Goal: Navigation & Orientation: Find specific page/section

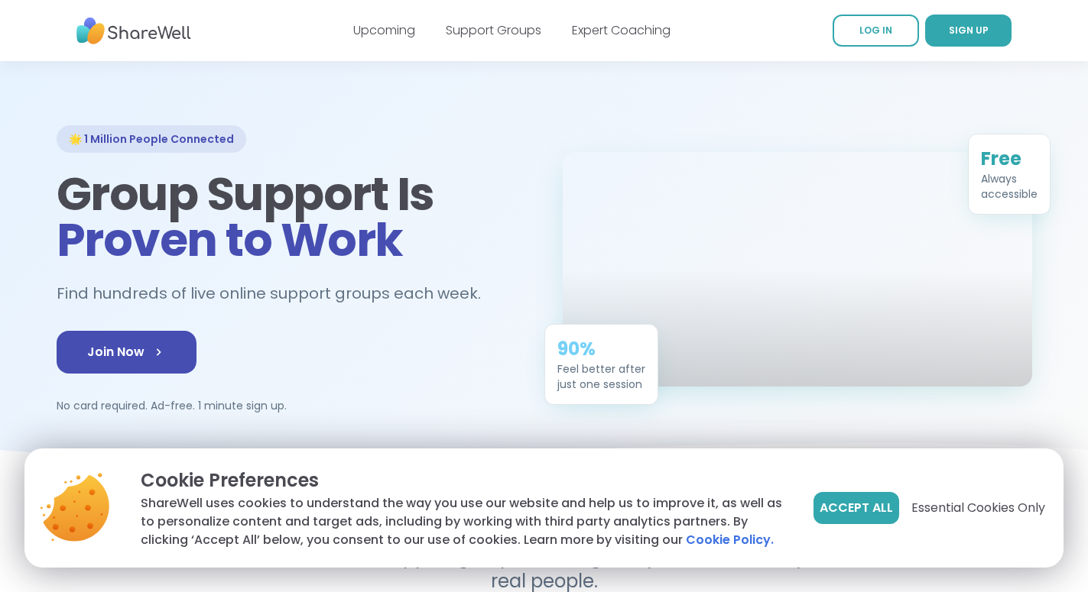
scroll to position [34, 0]
click at [474, 37] on link "Support Groups" at bounding box center [494, 30] width 96 height 18
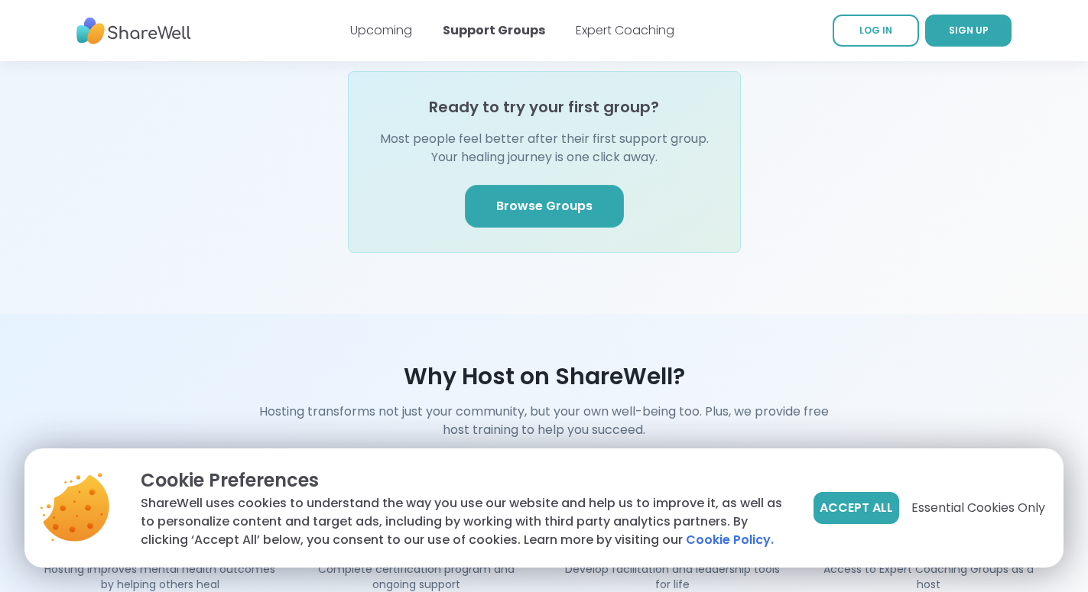
scroll to position [1912, 0]
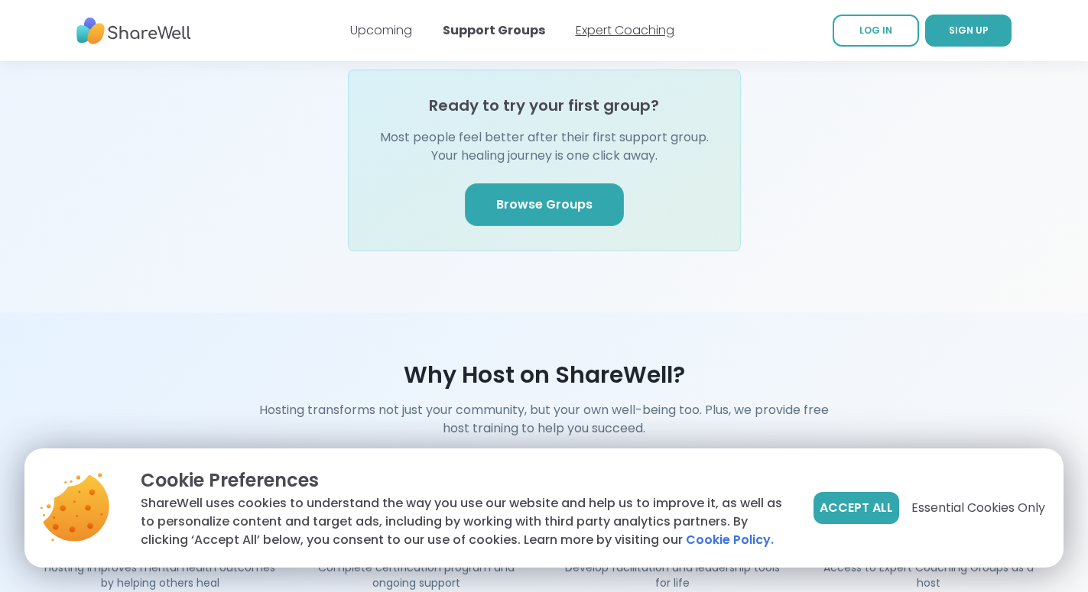
click at [585, 34] on link "Expert Coaching" at bounding box center [625, 30] width 99 height 18
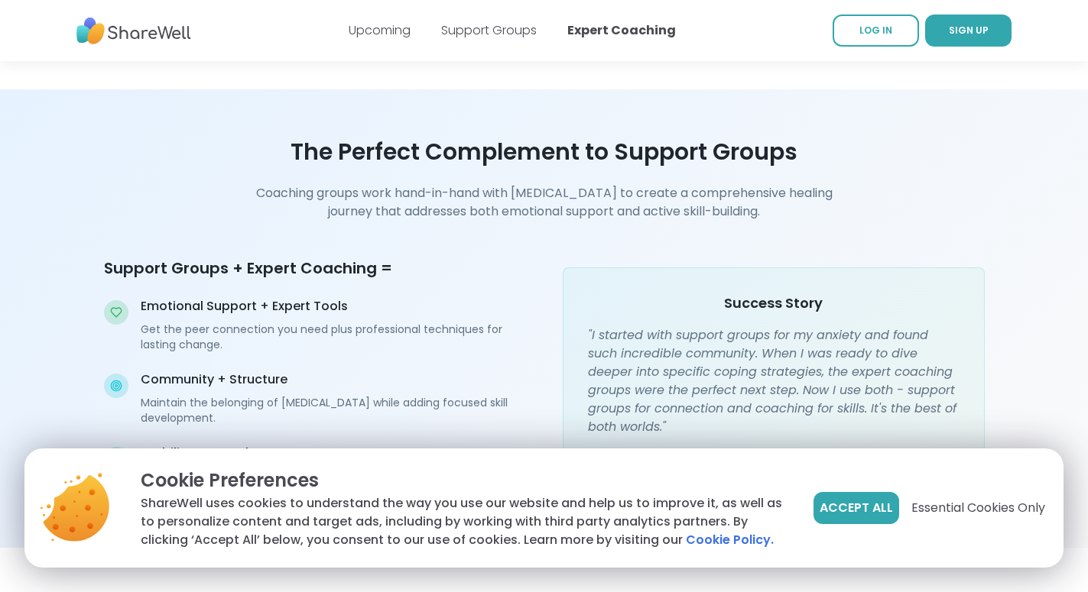
scroll to position [1868, 0]
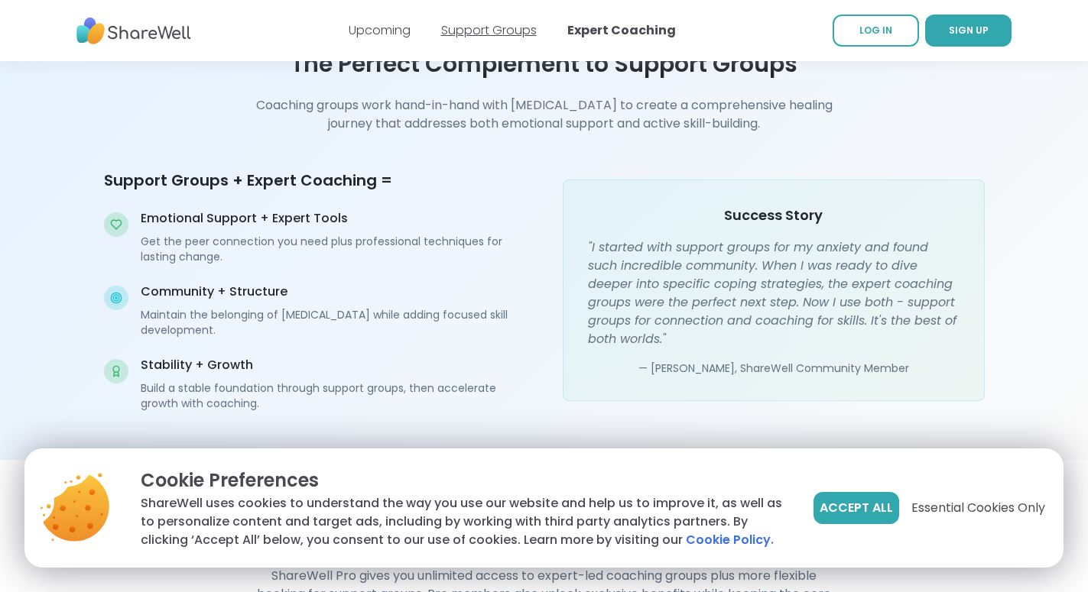
click at [474, 29] on link "Support Groups" at bounding box center [489, 30] width 96 height 18
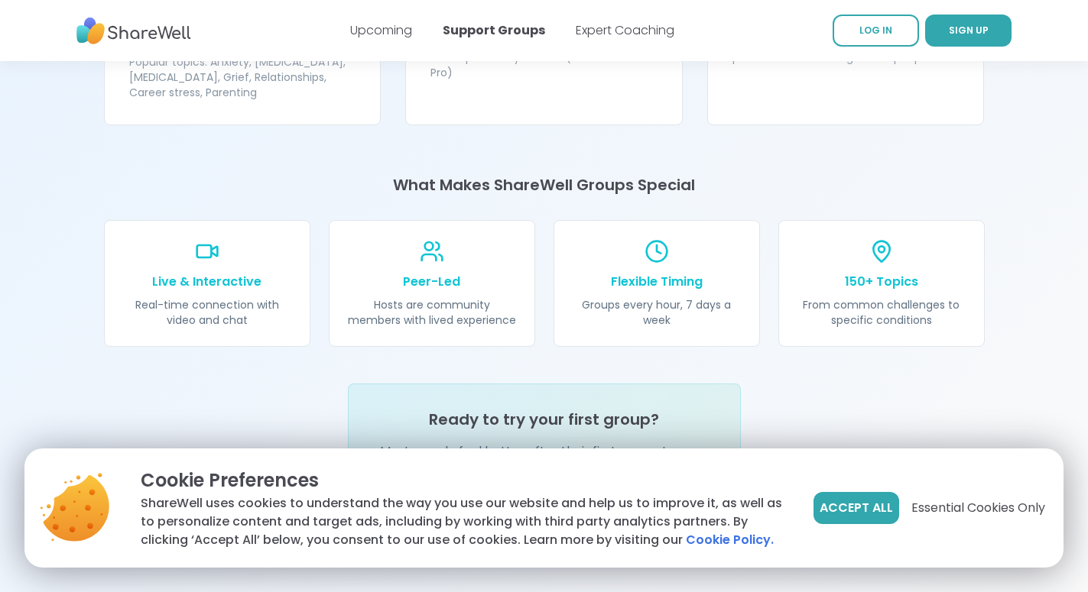
scroll to position [1597, 0]
